Goal: Task Accomplishment & Management: Use online tool/utility

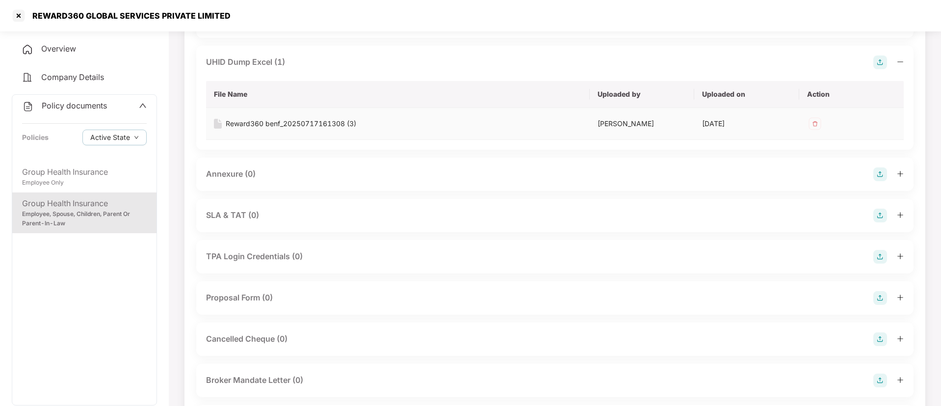
scroll to position [562, 0]
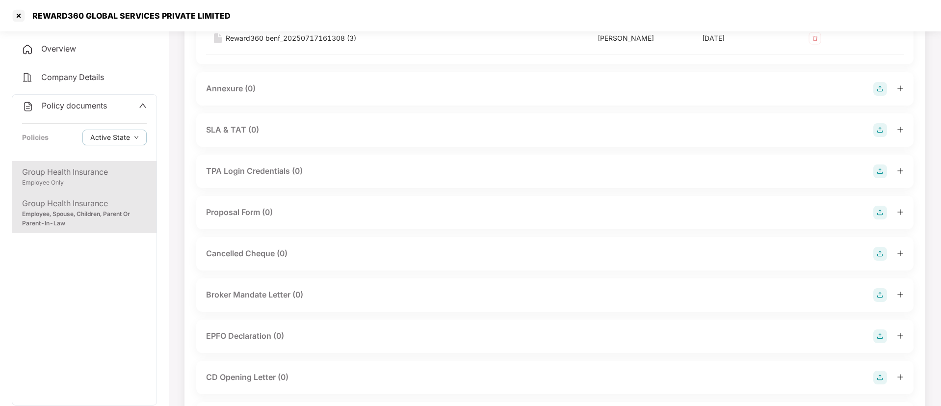
click at [58, 162] on div "Group Health Insurance Employee Only" at bounding box center [84, 176] width 144 height 31
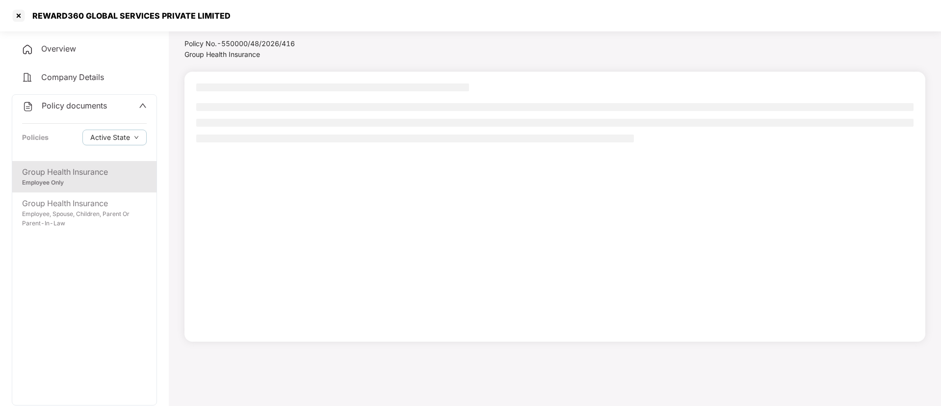
scroll to position [27, 0]
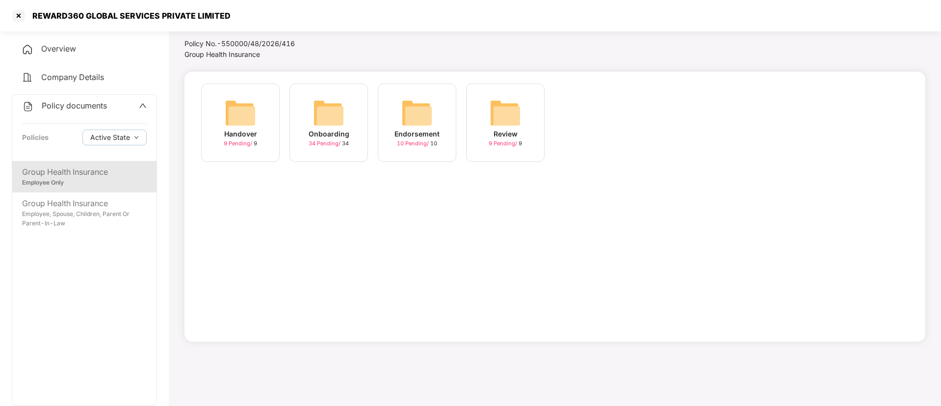
click at [345, 124] on div "Onboarding 34 Pending / 34" at bounding box center [328, 122] width 78 height 78
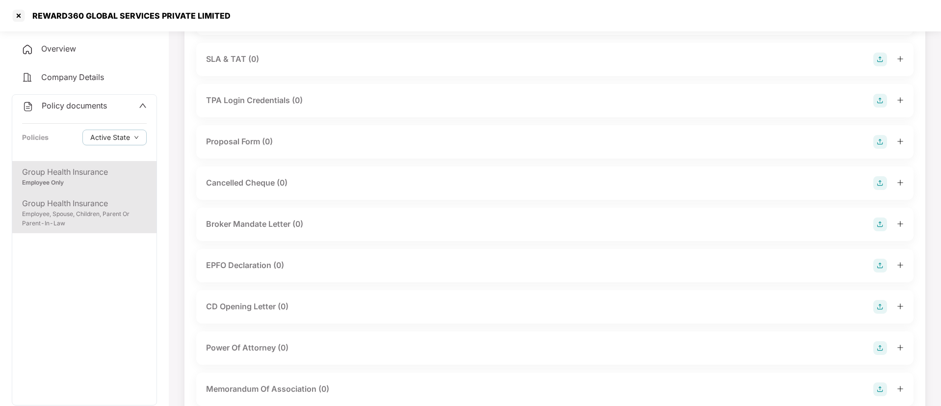
click at [109, 220] on div "Employee, Spouse, Children, Parent Or Parent-In-Law" at bounding box center [84, 218] width 125 height 19
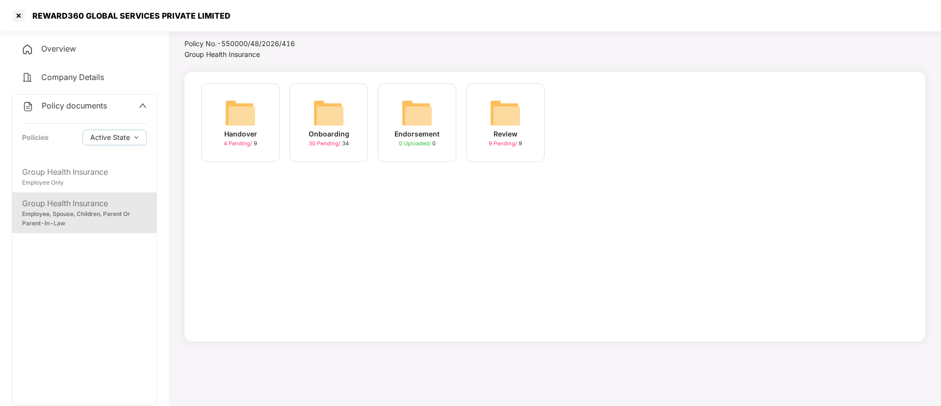
click at [329, 116] on img at bounding box center [328, 112] width 31 height 31
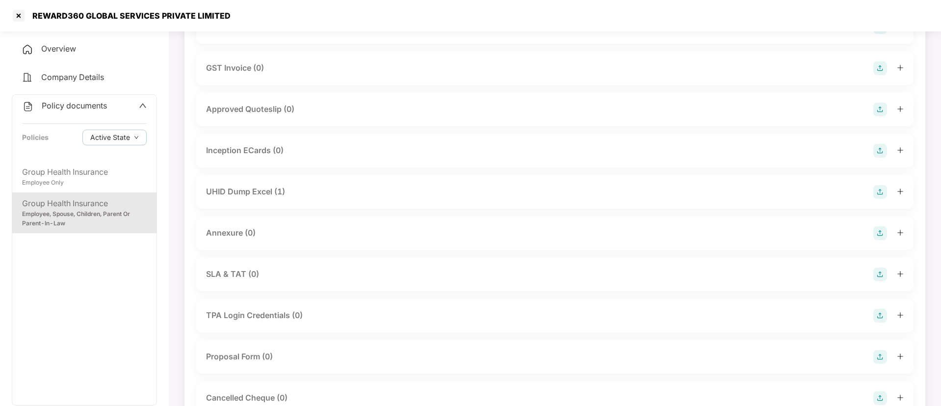
scroll to position [288, 0]
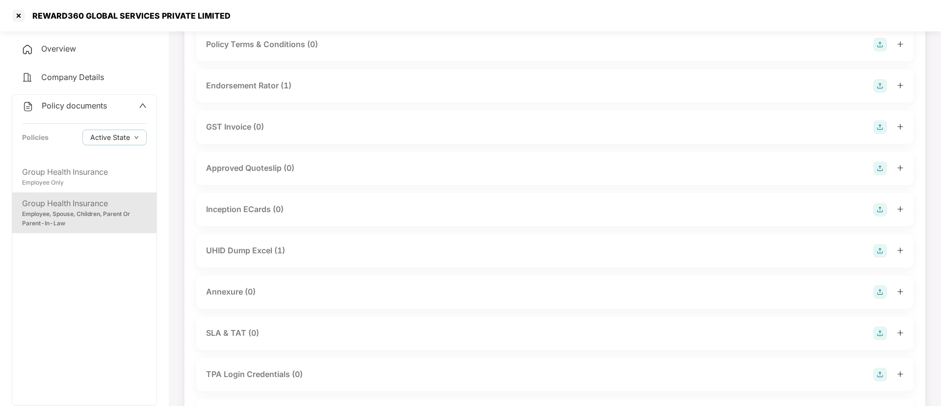
click at [271, 255] on div "UHID Dump Excel (1)" at bounding box center [245, 250] width 79 height 12
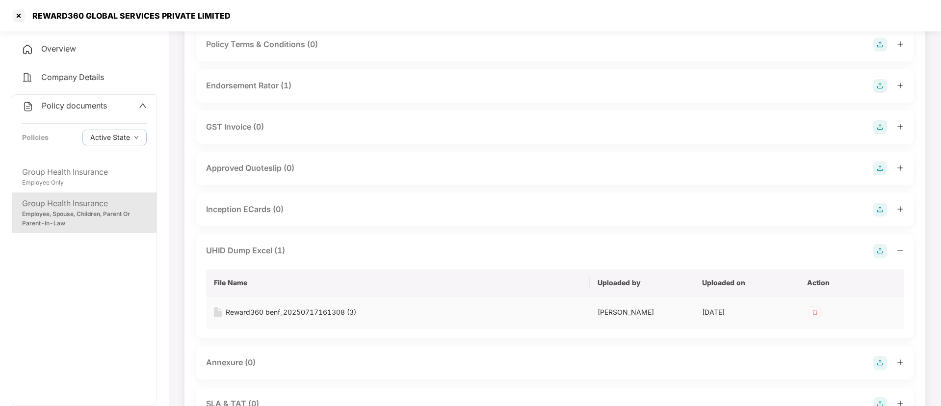
click at [273, 306] on td "Reward360 benf_20250717161308 (3)" at bounding box center [398, 312] width 384 height 32
click at [283, 313] on div "Reward360 benf_20250717161308 (3)" at bounding box center [291, 312] width 130 height 11
click at [265, 84] on div "Endorsement Rator (1)" at bounding box center [248, 85] width 85 height 12
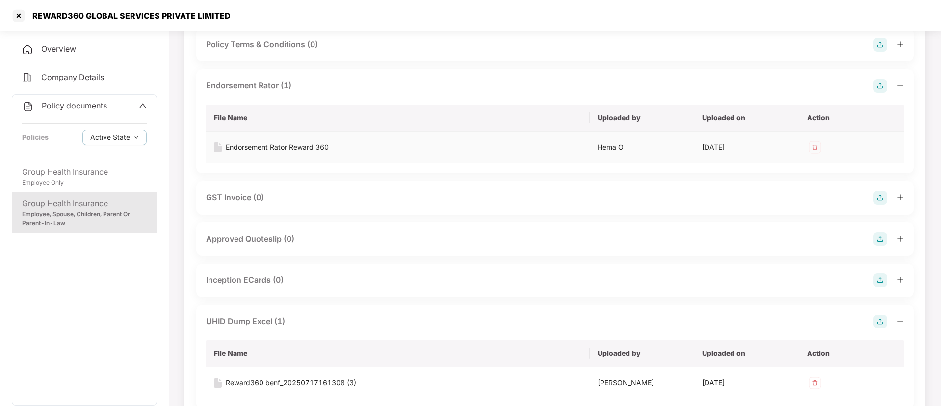
click at [295, 147] on div "Endorsement Rator Reward 360" at bounding box center [277, 147] width 103 height 11
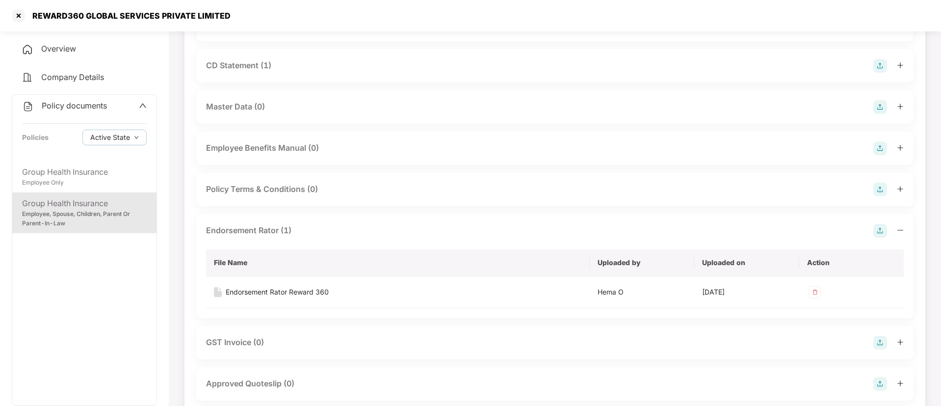
click at [255, 66] on div "CD Statement (1)" at bounding box center [238, 65] width 65 height 12
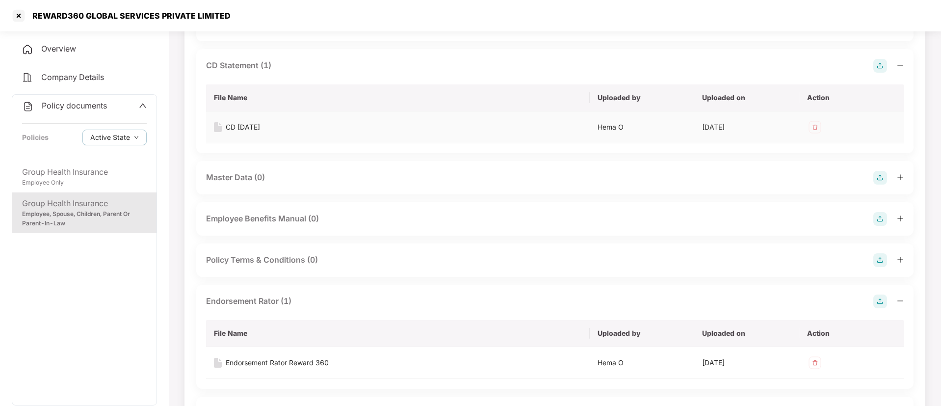
click at [245, 125] on div "CD [DATE]" at bounding box center [243, 127] width 34 height 11
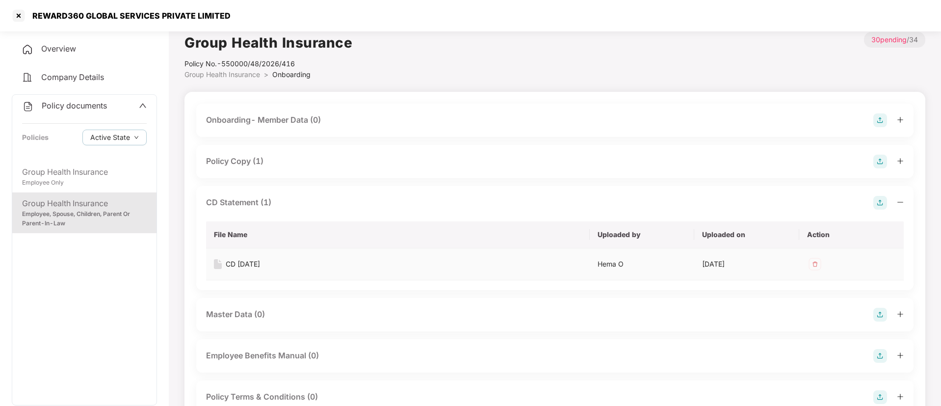
scroll to position [0, 0]
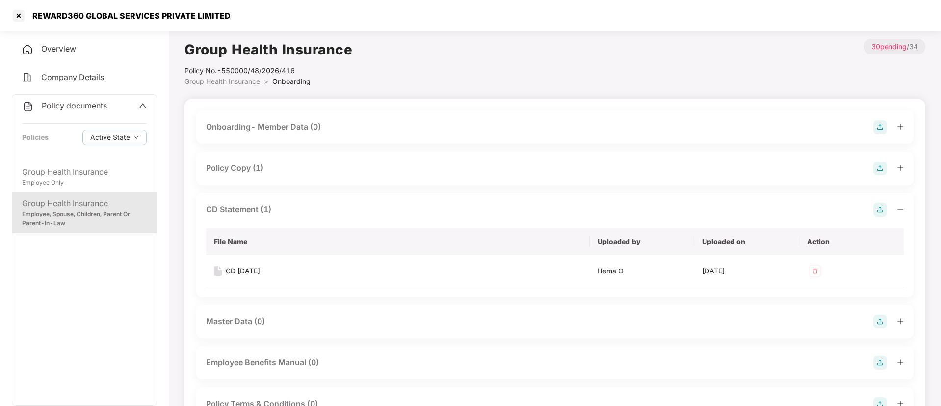
click at [248, 164] on div "Policy Copy (1)" at bounding box center [234, 168] width 57 height 12
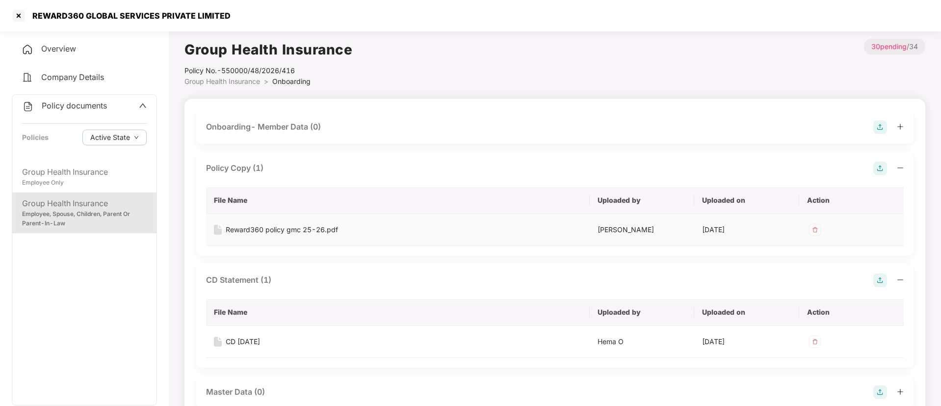
click at [277, 228] on div "Reward360 policy gmc 25-26.pdf" at bounding box center [282, 229] width 112 height 11
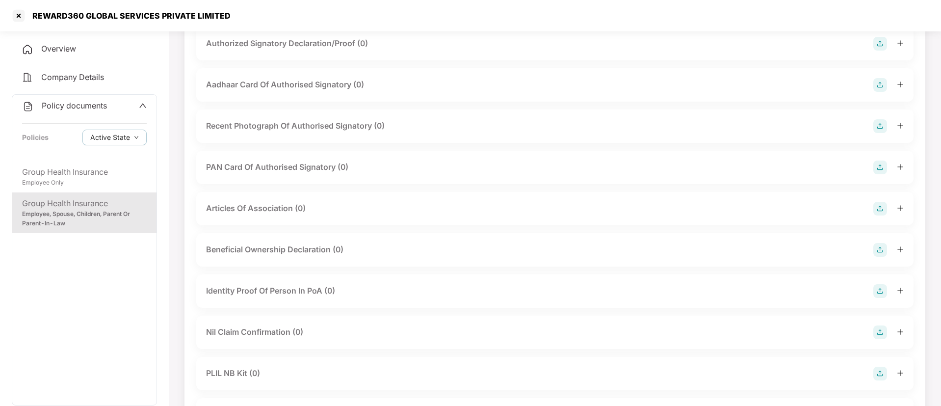
scroll to position [1314, 0]
click at [95, 189] on div "Group Health Insurance Employee Only" at bounding box center [84, 176] width 144 height 31
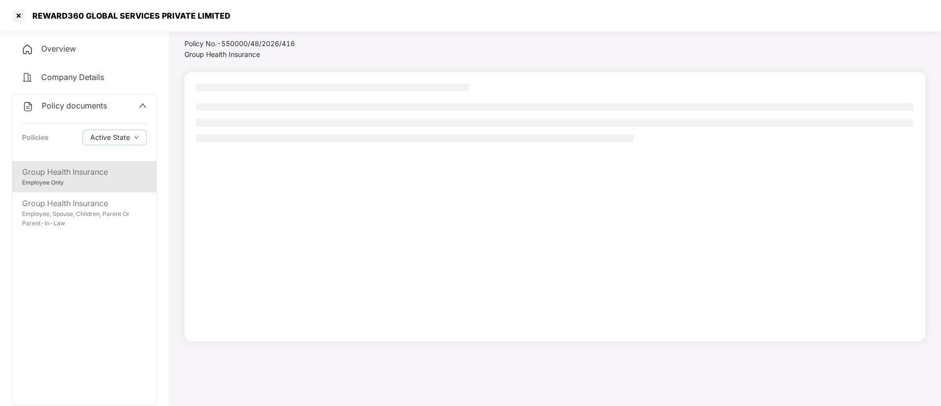
scroll to position [27, 0]
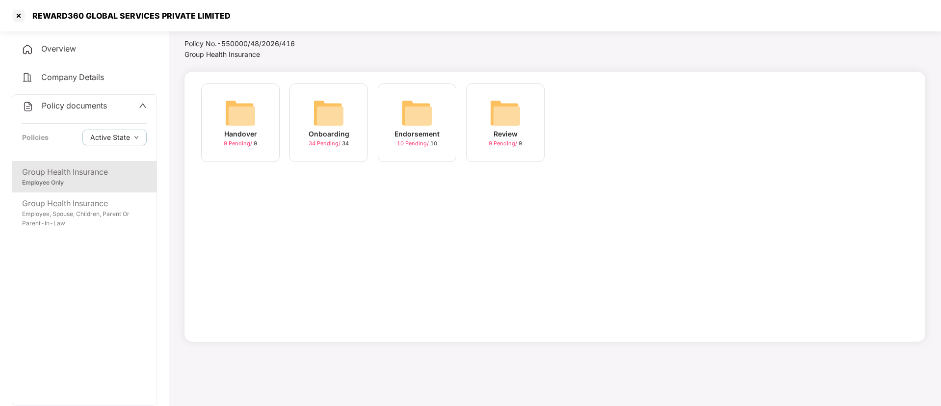
click at [294, 104] on div "Onboarding 34 Pending / 34" at bounding box center [328, 122] width 78 height 78
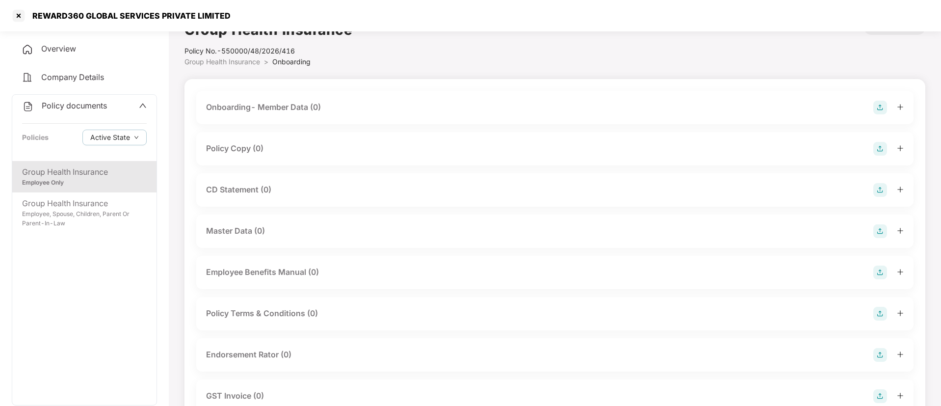
scroll to position [17, 0]
click at [615, 142] on div "Policy Copy (0)" at bounding box center [554, 151] width 717 height 33
click at [659, 156] on div "Policy Copy (0)" at bounding box center [555, 152] width 698 height 14
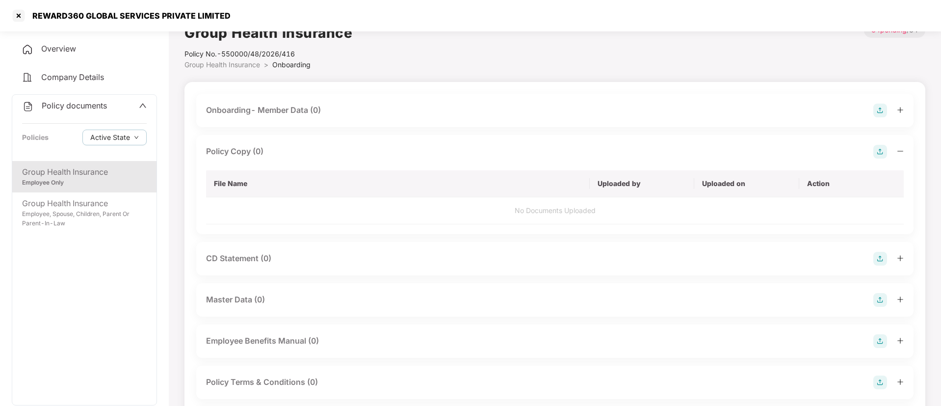
click at [877, 156] on img at bounding box center [880, 152] width 14 height 14
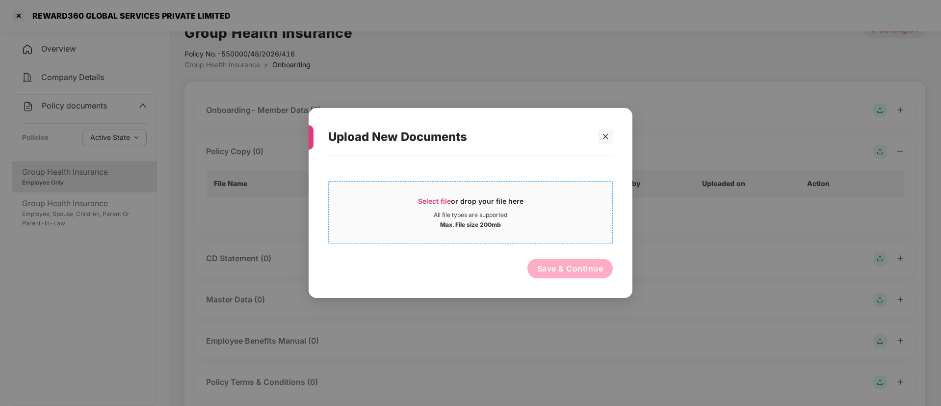
click at [443, 202] on span "Select file" at bounding box center [434, 201] width 33 height 8
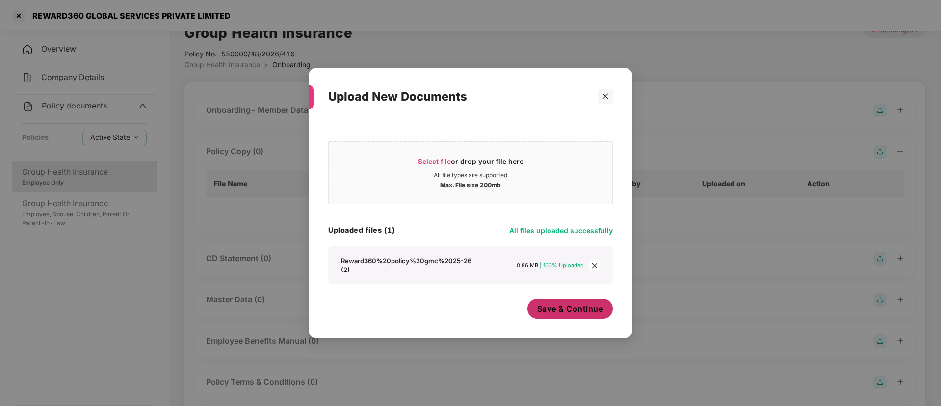
click at [583, 315] on button "Save & Continue" at bounding box center [570, 309] width 86 height 20
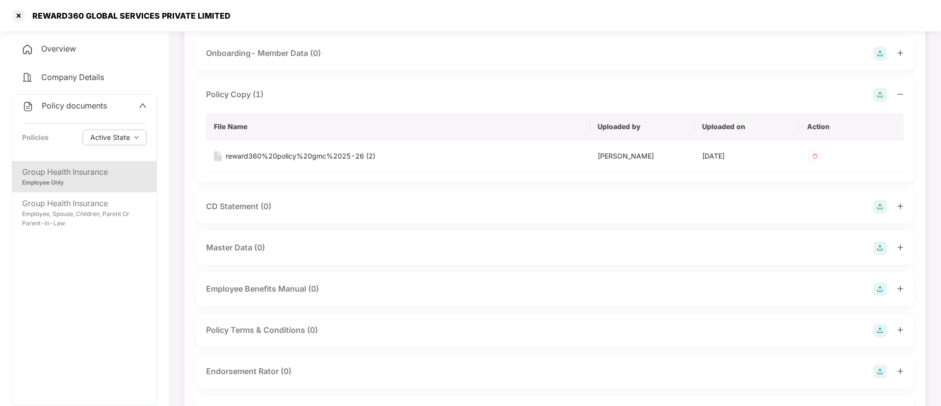
scroll to position [74, 0]
click at [724, 210] on div "CD Statement (0)" at bounding box center [555, 206] width 698 height 14
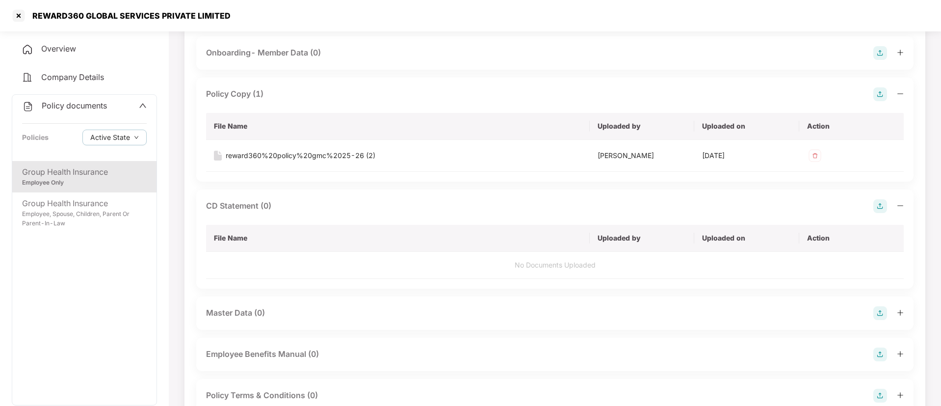
click at [880, 207] on img at bounding box center [880, 206] width 14 height 14
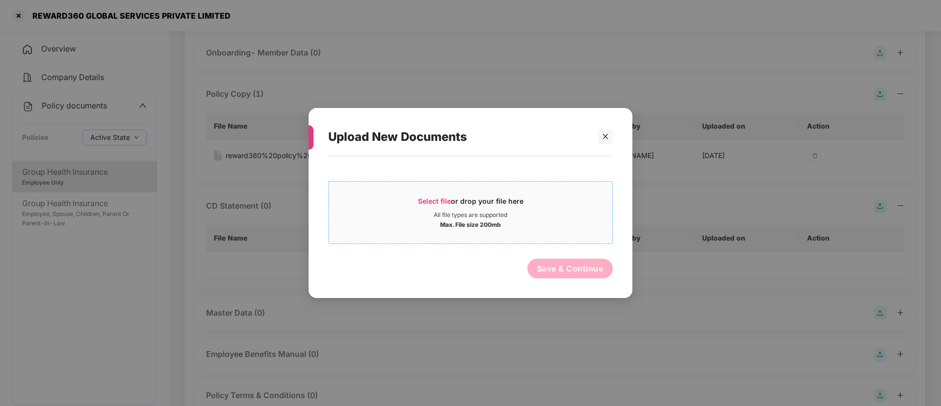
click at [443, 199] on span "Select file" at bounding box center [434, 201] width 33 height 8
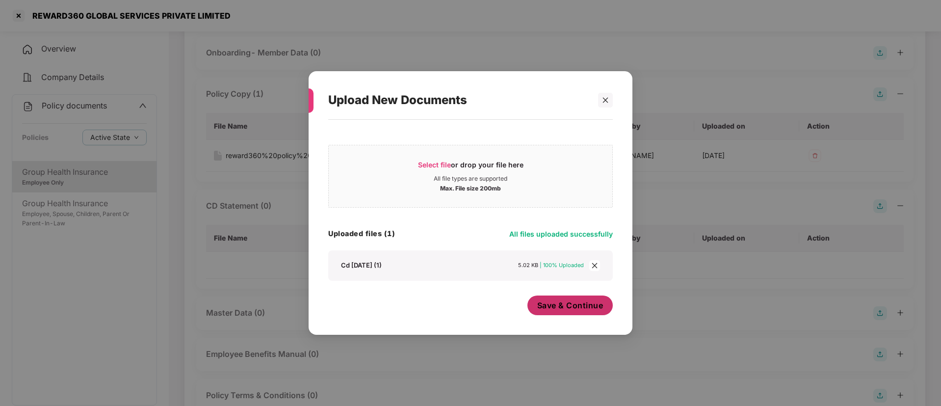
click at [585, 303] on span "Save & Continue" at bounding box center [570, 305] width 66 height 11
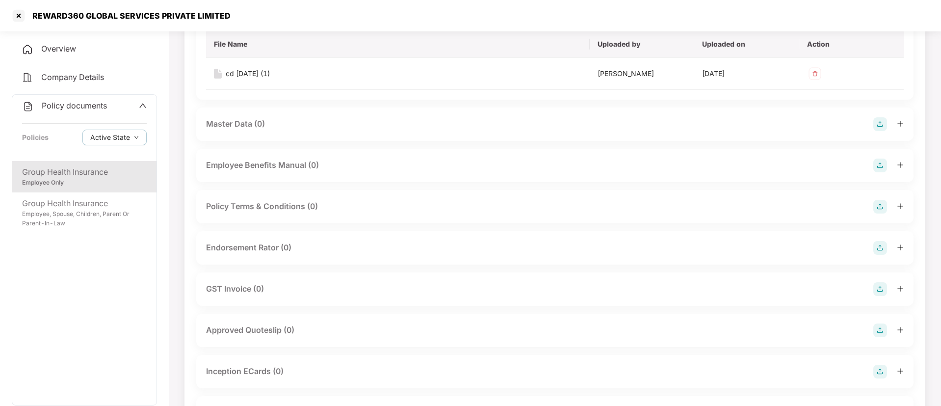
scroll to position [268, 0]
click at [422, 253] on div "Endorsement Rator (0)" at bounding box center [555, 247] width 698 height 14
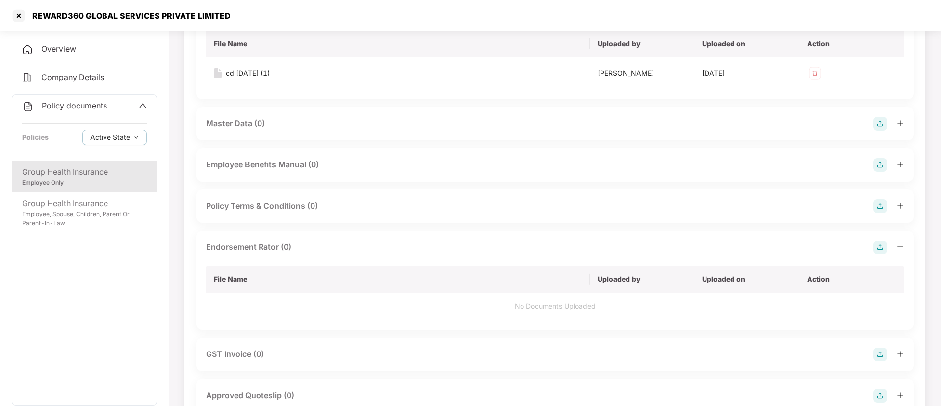
click at [879, 251] on img at bounding box center [880, 247] width 14 height 14
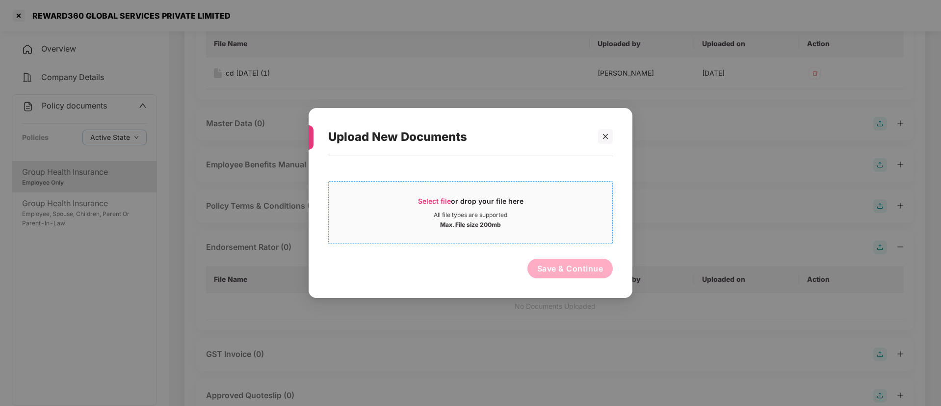
click at [443, 199] on span "Select file" at bounding box center [434, 201] width 33 height 8
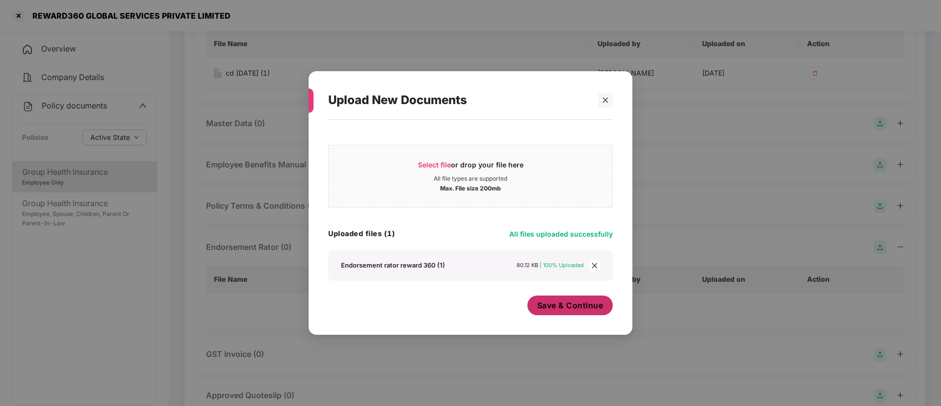
click at [580, 306] on span "Save & Continue" at bounding box center [570, 305] width 66 height 11
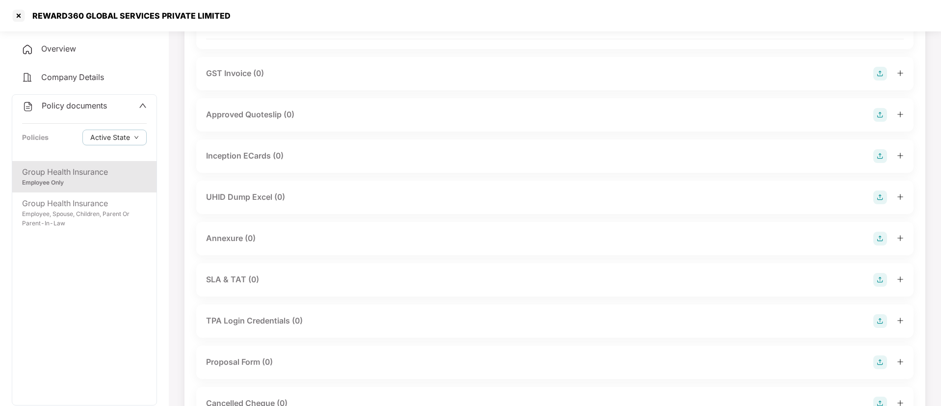
scroll to position [555, 0]
drag, startPoint x: 623, startPoint y: 252, endPoint x: 625, endPoint y: 231, distance: 20.7
click at [625, 231] on div "Annexure (0)" at bounding box center [554, 237] width 717 height 33
click at [625, 231] on div "Annexure (0)" at bounding box center [555, 238] width 698 height 14
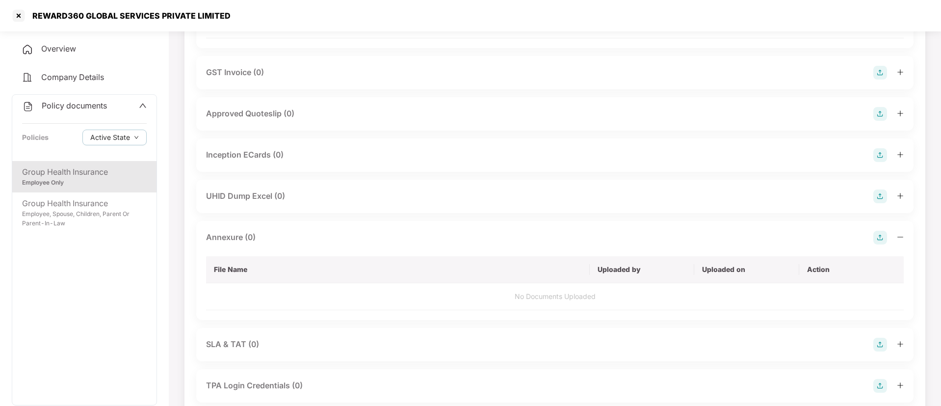
click at [879, 234] on img at bounding box center [880, 238] width 14 height 14
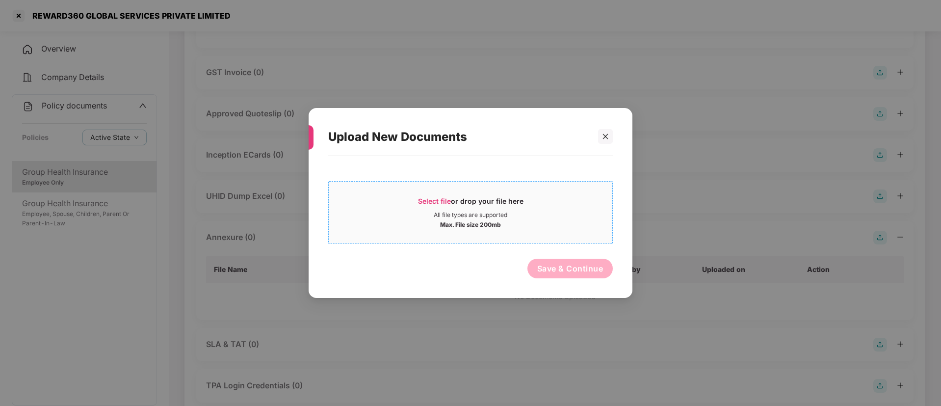
click at [444, 201] on span "Select file" at bounding box center [434, 201] width 33 height 8
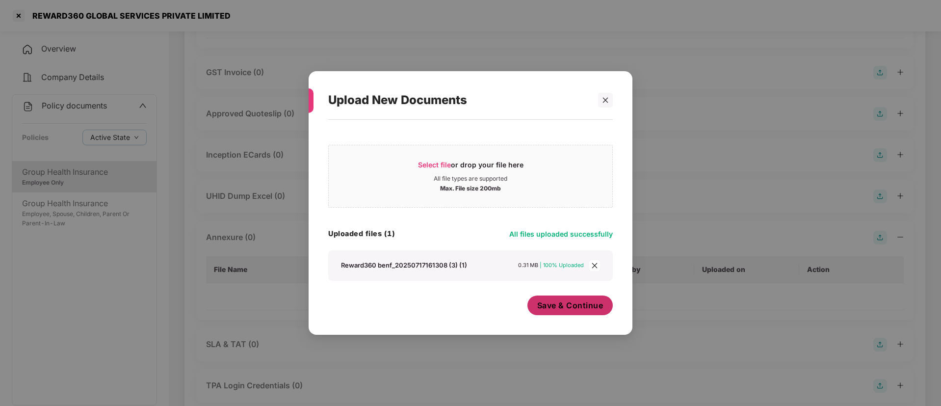
drag, startPoint x: 585, startPoint y: 320, endPoint x: 574, endPoint y: 296, distance: 26.1
click at [574, 296] on div "Select file or drop your file here All file types are supported Max. File size …" at bounding box center [471, 222] width 324 height 205
click at [574, 296] on button "Save & Continue" at bounding box center [570, 305] width 86 height 20
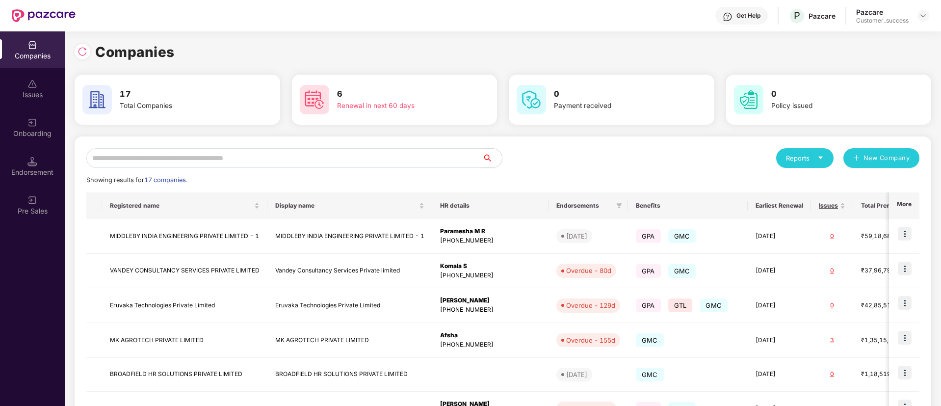
click at [356, 159] on input "text" at bounding box center [284, 158] width 396 height 20
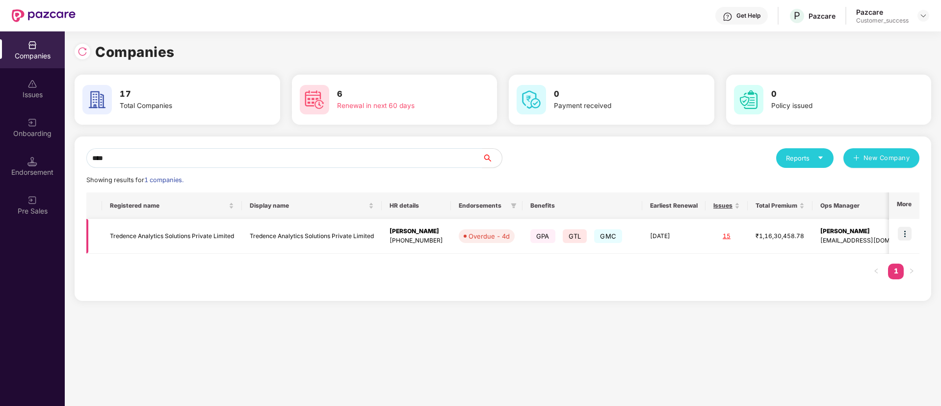
type input "****"
click at [908, 234] on img at bounding box center [905, 234] width 14 height 14
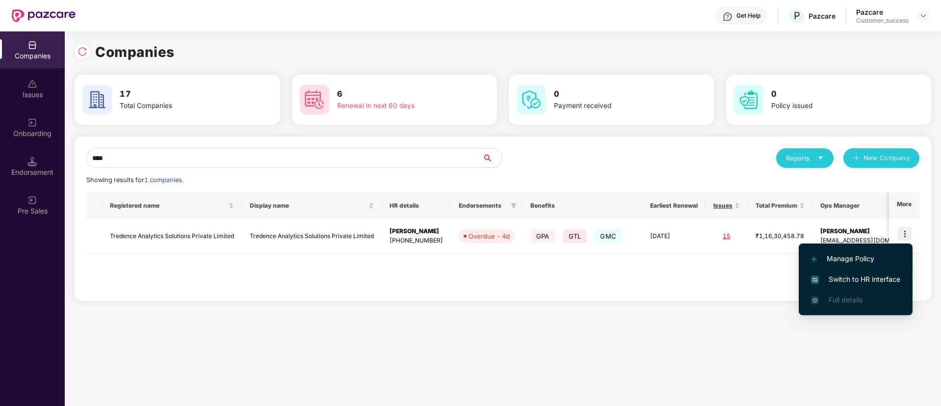
click at [871, 275] on span "Switch to HR interface" at bounding box center [855, 279] width 89 height 11
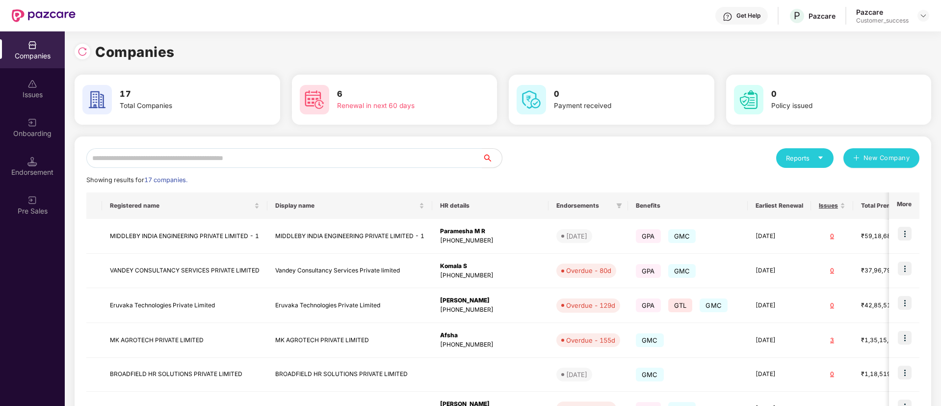
click at [822, 156] on icon "caret-down" at bounding box center [820, 158] width 6 height 6
click at [862, 181] on img at bounding box center [864, 184] width 10 height 10
click at [814, 153] on div "Reports" at bounding box center [805, 158] width 38 height 10
click at [796, 179] on div "Companies" at bounding box center [800, 184] width 36 height 11
click at [320, 155] on input "text" at bounding box center [284, 158] width 396 height 20
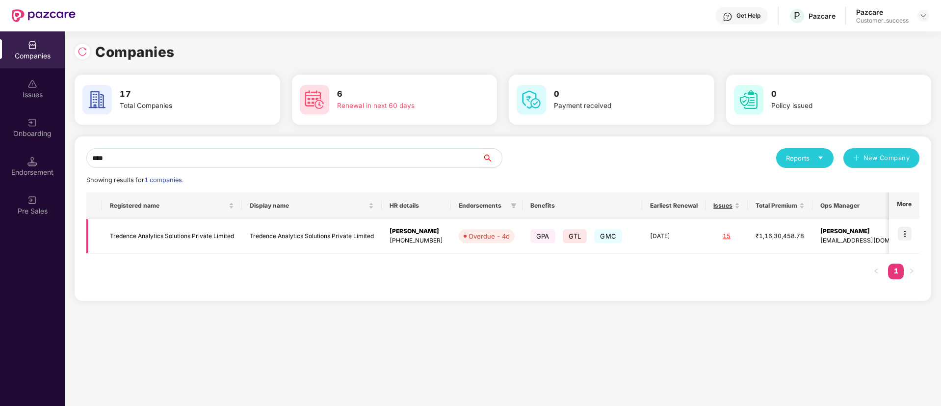
type input "****"
click at [905, 235] on img at bounding box center [905, 234] width 14 height 14
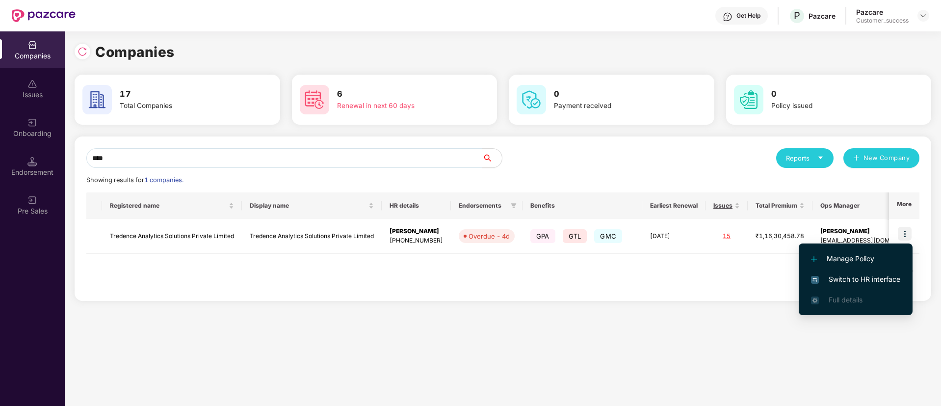
click at [877, 274] on span "Switch to HR interface" at bounding box center [855, 279] width 89 height 11
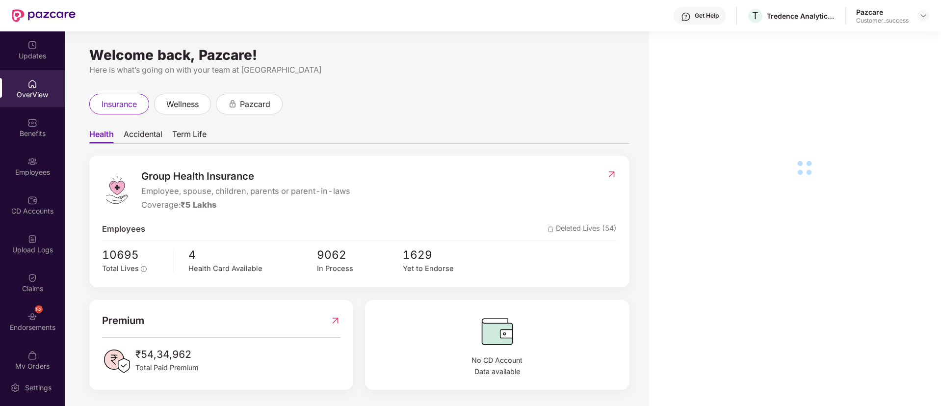
click at [31, 166] on img at bounding box center [32, 161] width 10 height 10
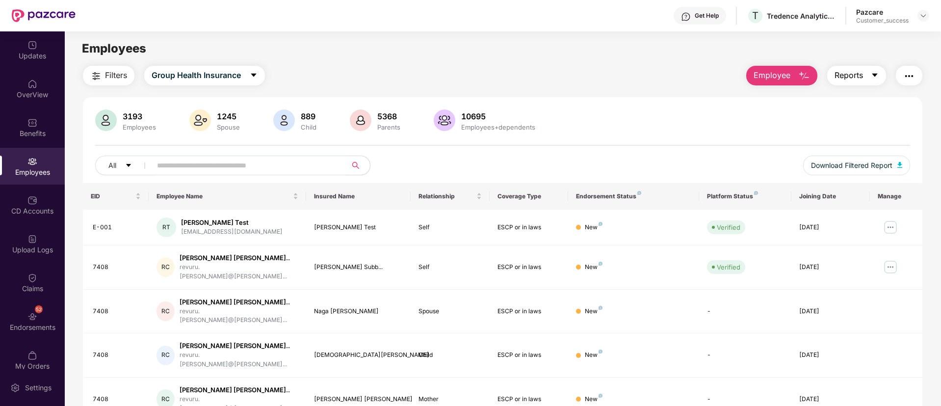
click at [877, 76] on icon "caret-down" at bounding box center [875, 75] width 8 height 8
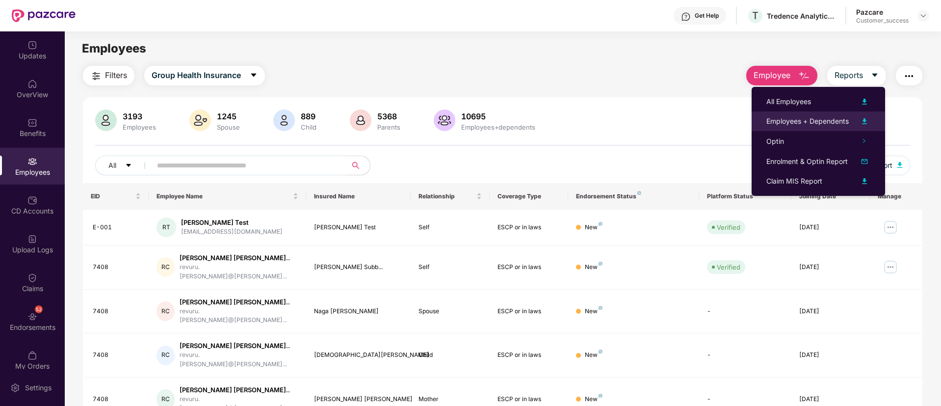
click at [862, 120] on img at bounding box center [865, 121] width 12 height 12
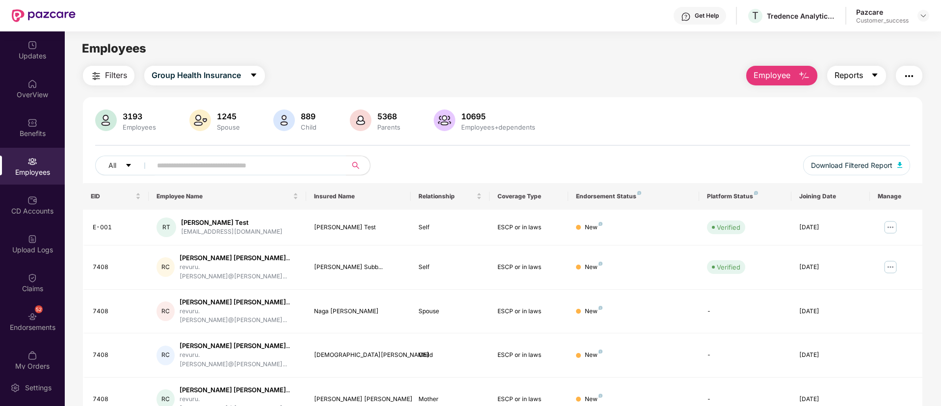
click at [878, 82] on button "Reports" at bounding box center [856, 76] width 59 height 20
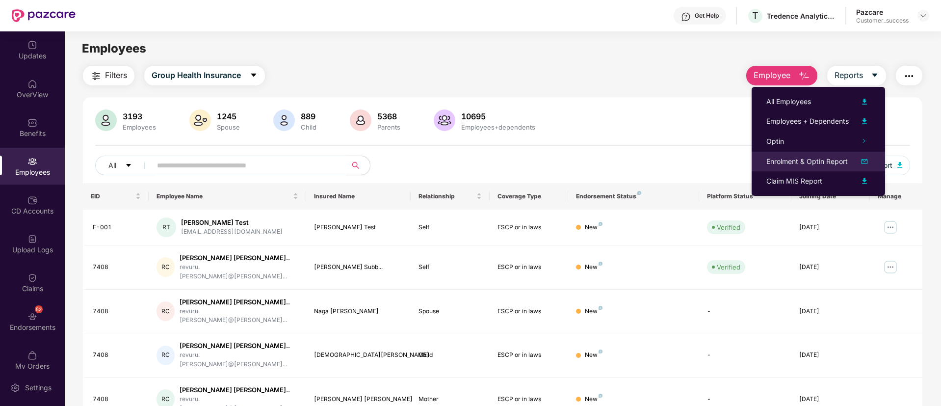
click at [822, 158] on div "Enrolment & Optin Report" at bounding box center [806, 161] width 81 height 11
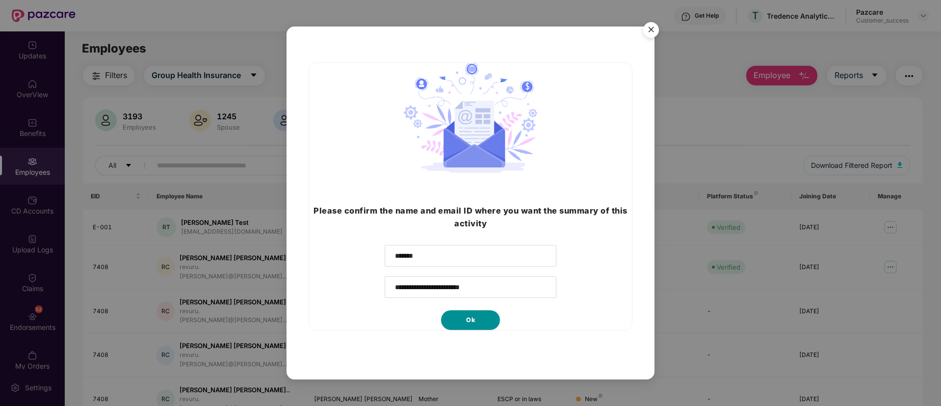
click at [489, 313] on button "Ok" at bounding box center [470, 320] width 59 height 20
